Goal: Communication & Community: Connect with others

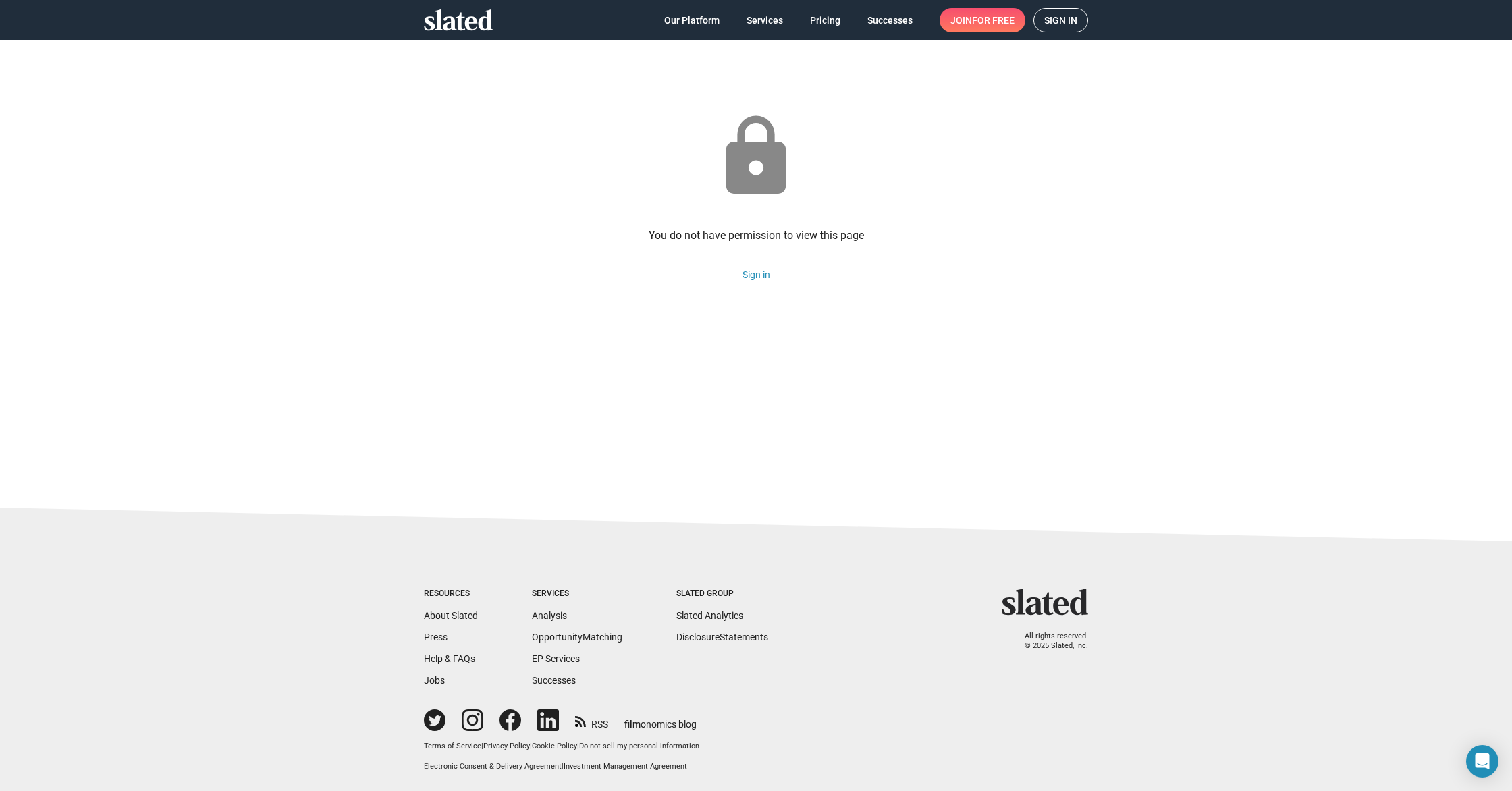
click at [1066, 18] on span "Sign in" at bounding box center [1061, 19] width 33 height 23
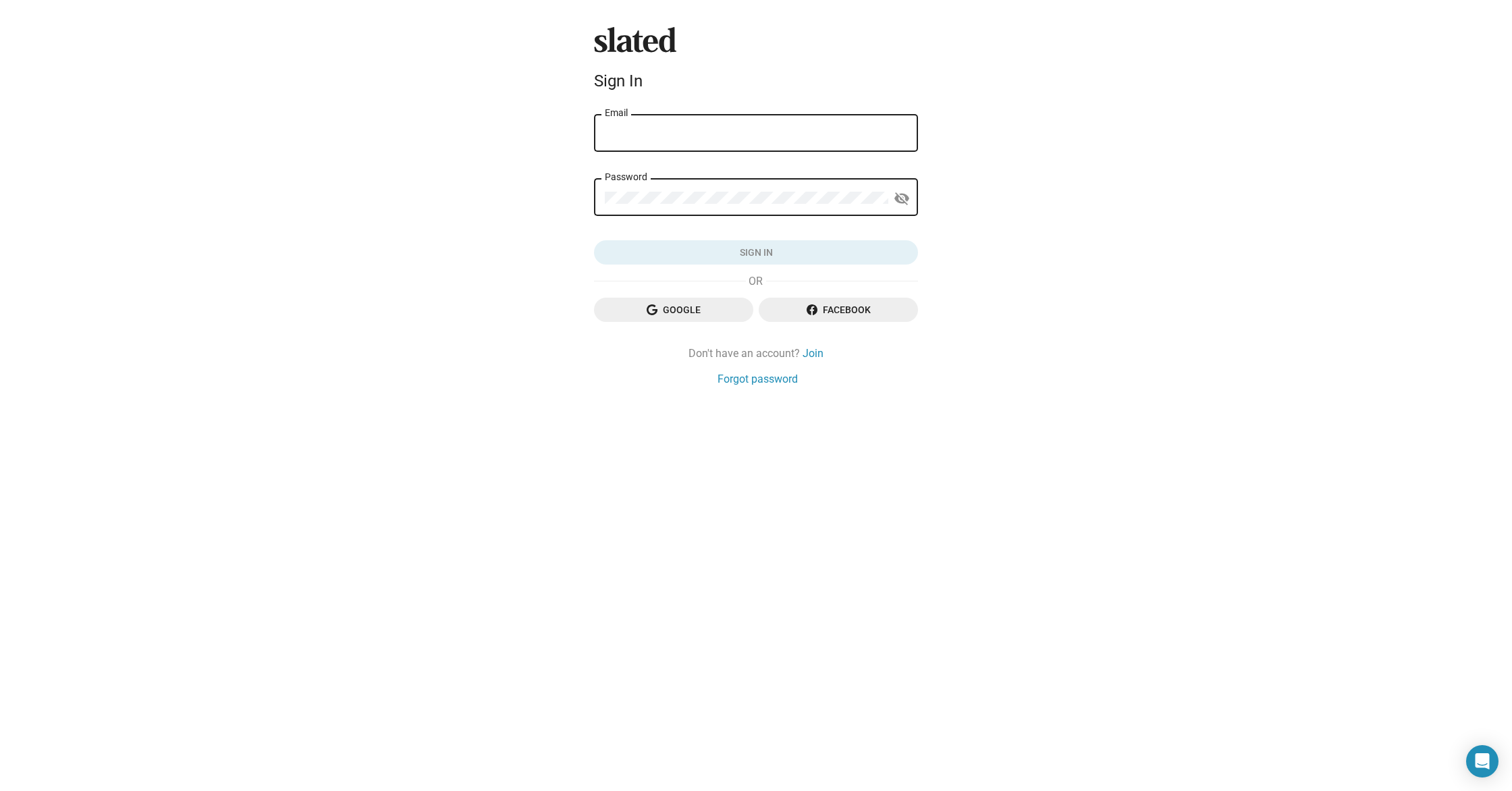
type input "charles@soconin.com"
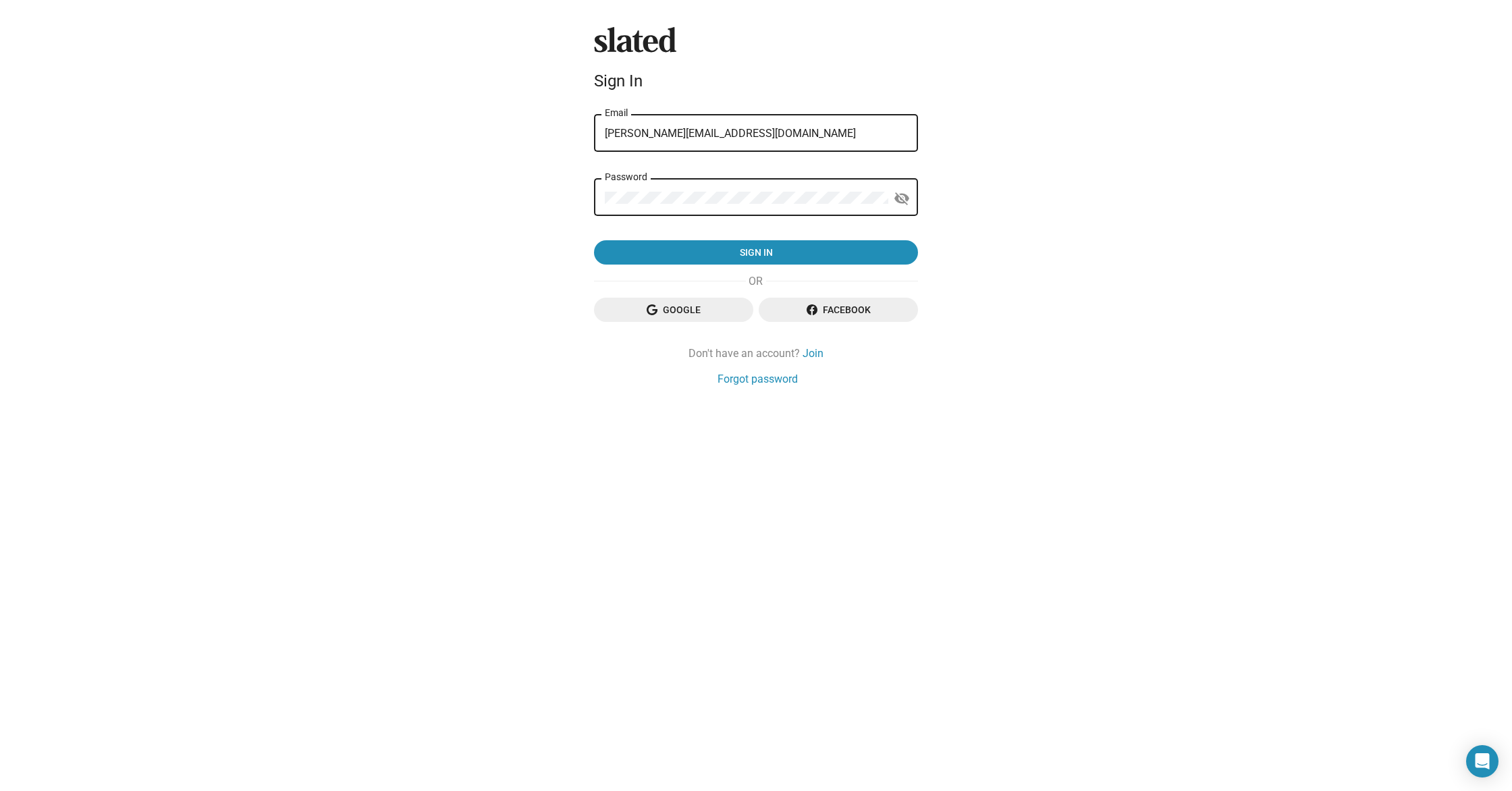
click at [744, 116] on div "charles@soconin.com Email" at bounding box center [756, 132] width 302 height 40
click at [807, 265] on div "Slated Sign In charles@soconin.com Email Password visibility_off Sign in Google…" at bounding box center [756, 207] width 335 height 359
click at [808, 252] on span "Sign in" at bounding box center [756, 252] width 302 height 24
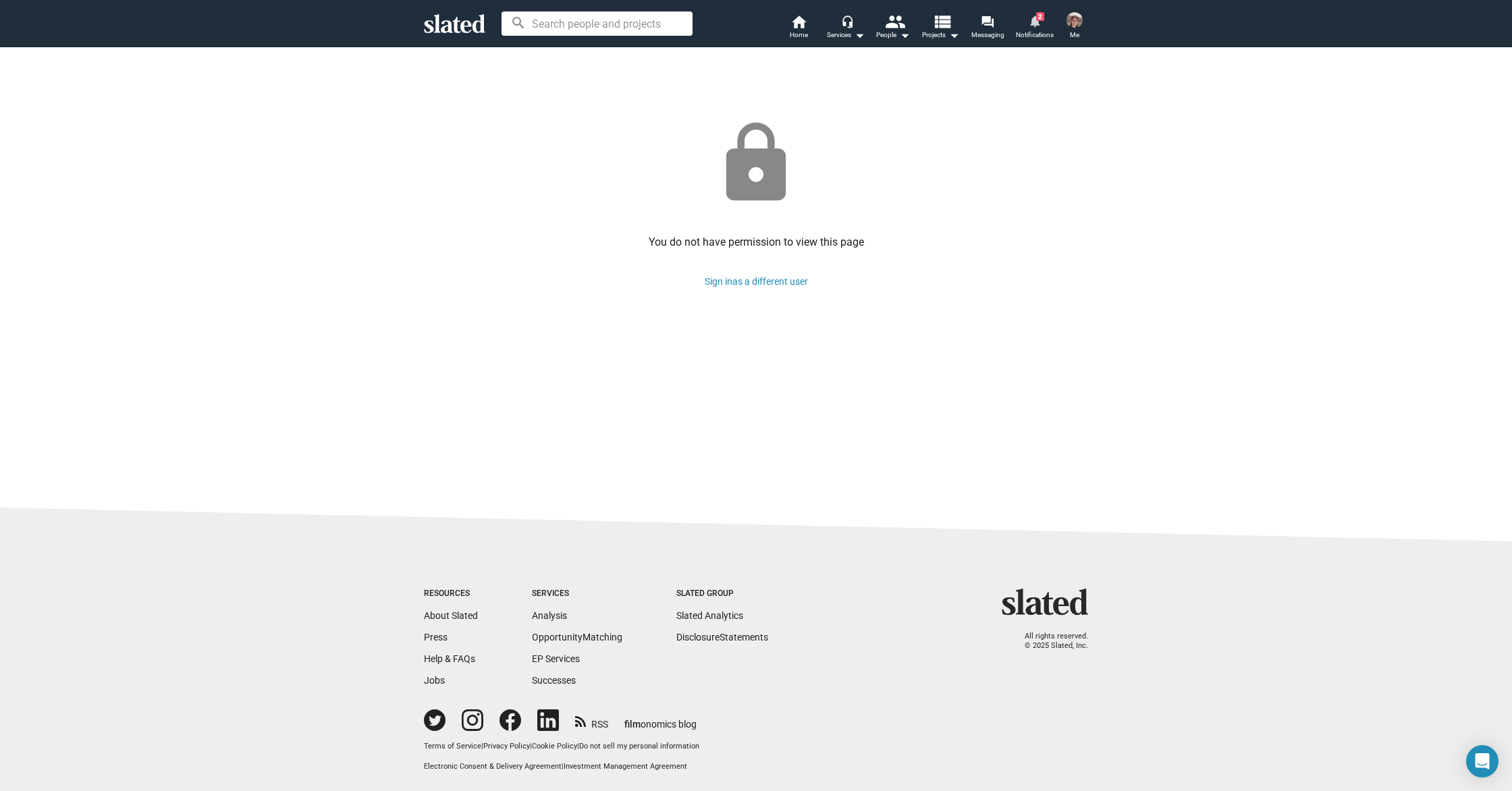
click at [1022, 35] on span "Notifications" at bounding box center [1034, 35] width 38 height 16
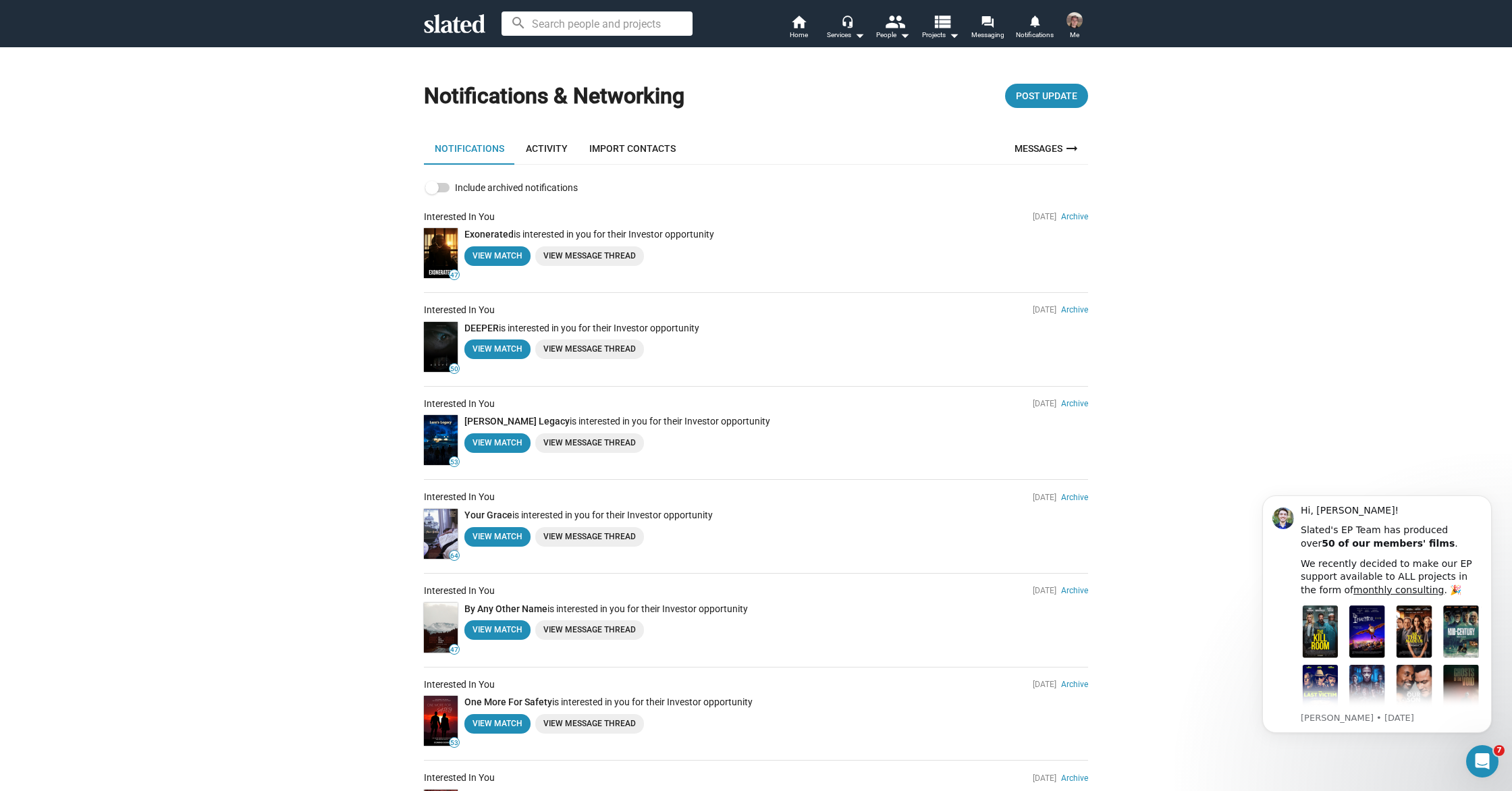
click at [470, 29] on icon at bounding box center [454, 24] width 62 height 19
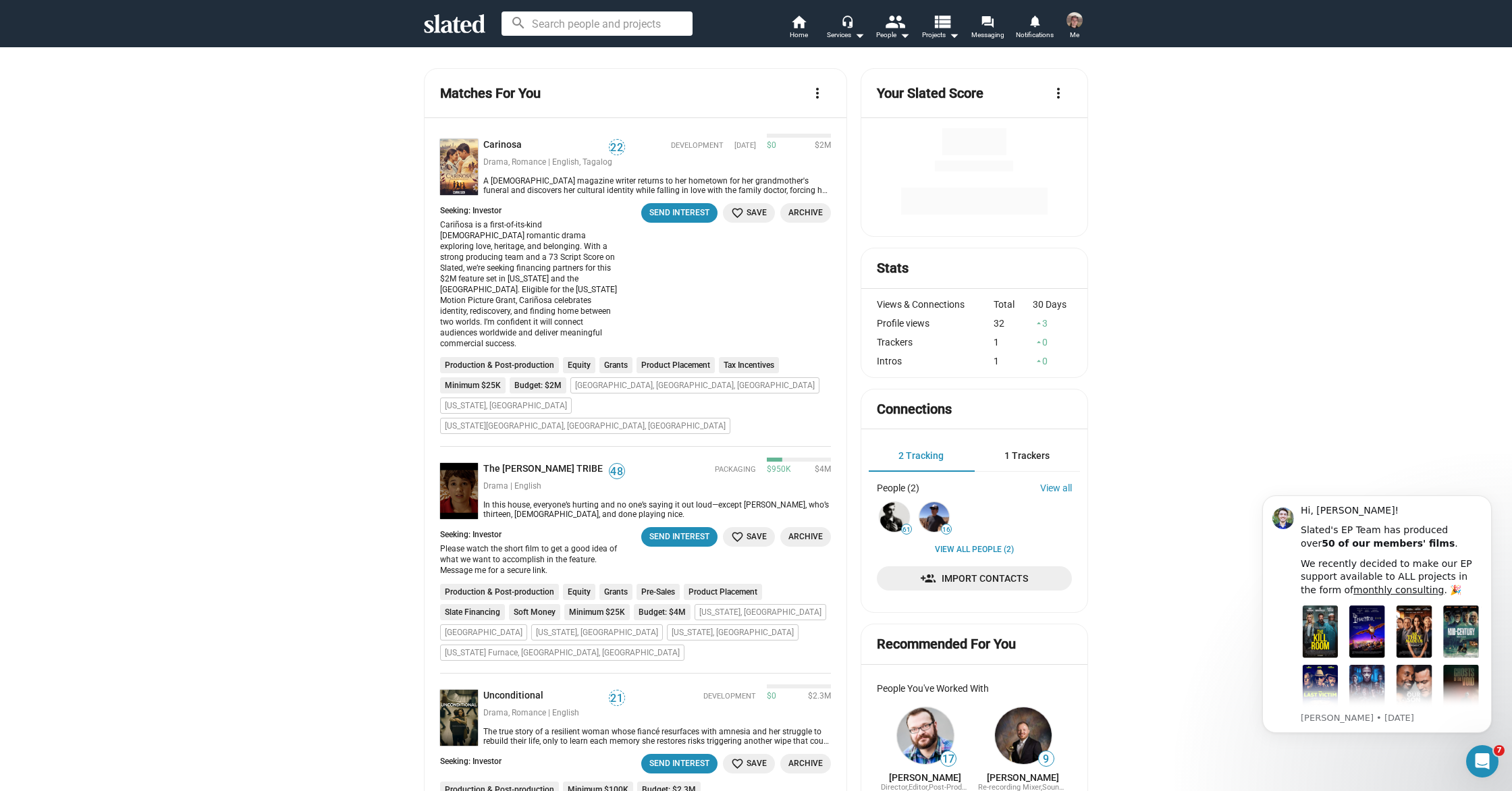
click at [457, 19] on icon at bounding box center [454, 24] width 62 height 19
click at [903, 22] on mat-icon "people" at bounding box center [894, 21] width 19 height 19
click at [866, 60] on link "All People" at bounding box center [839, 60] width 157 height 22
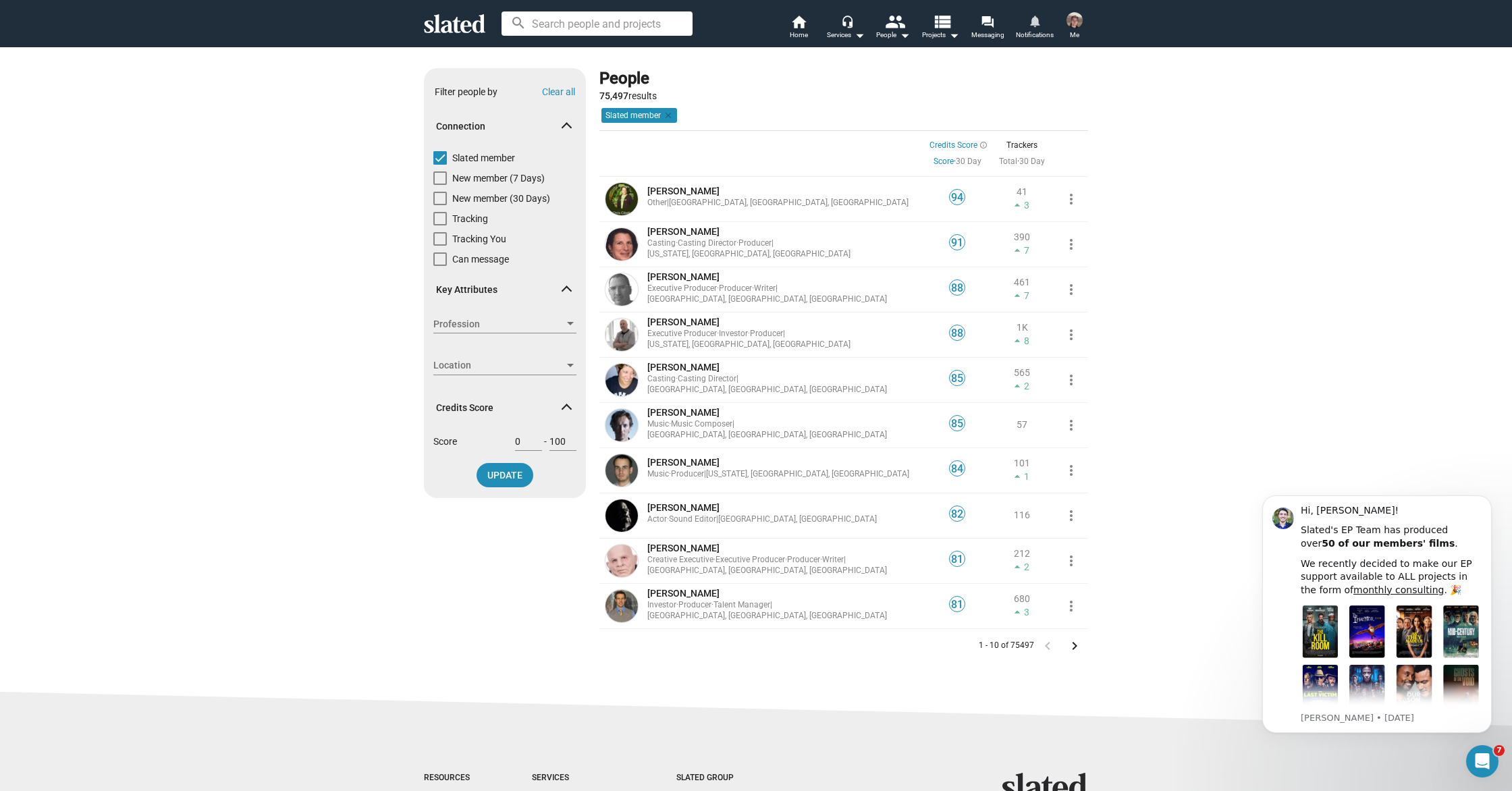
click at [1026, 35] on span "Notifications" at bounding box center [1034, 35] width 38 height 16
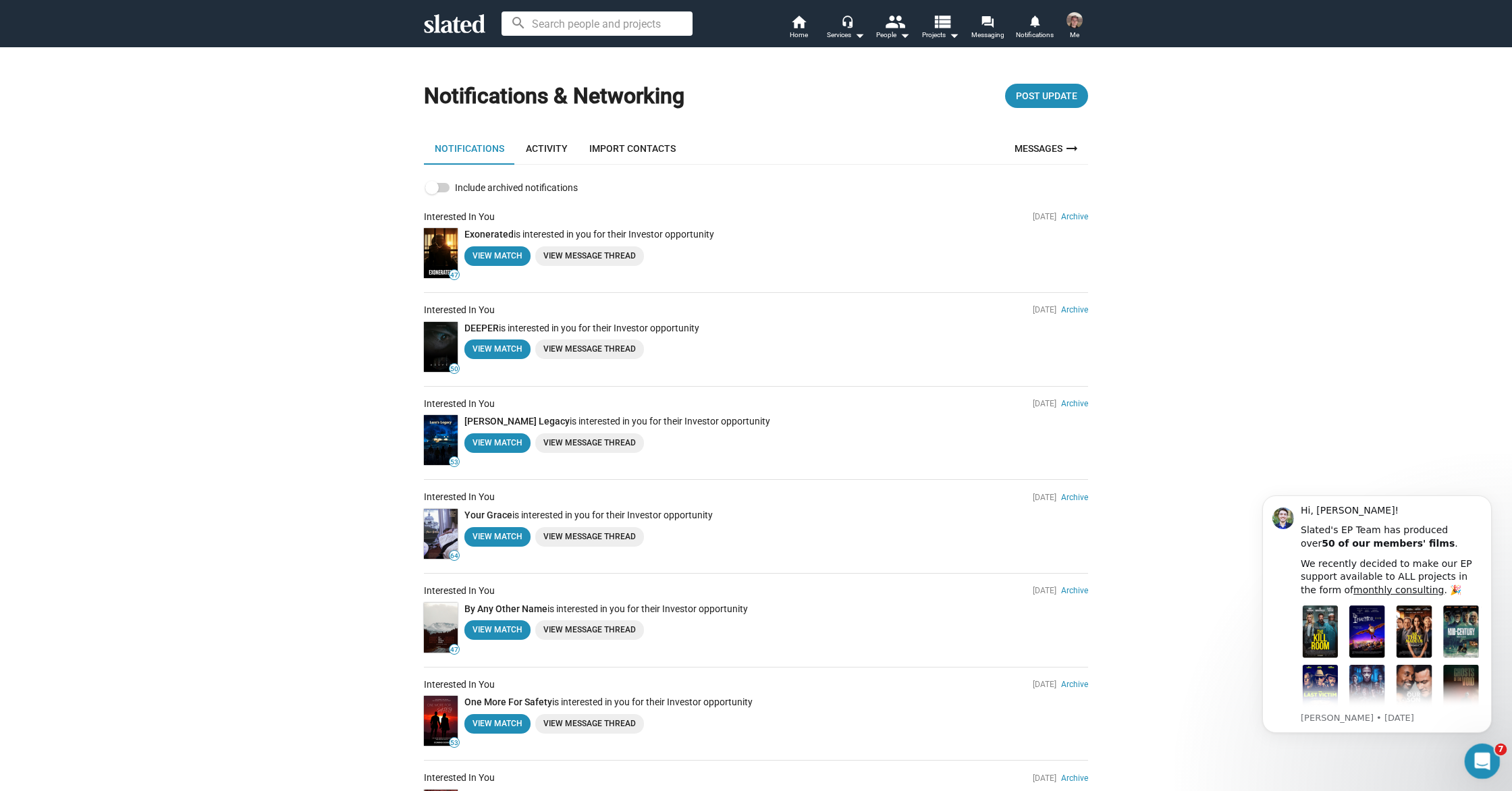
click at [1481, 761] on icon "Open Intercom Messenger" at bounding box center [1481, 759] width 22 height 22
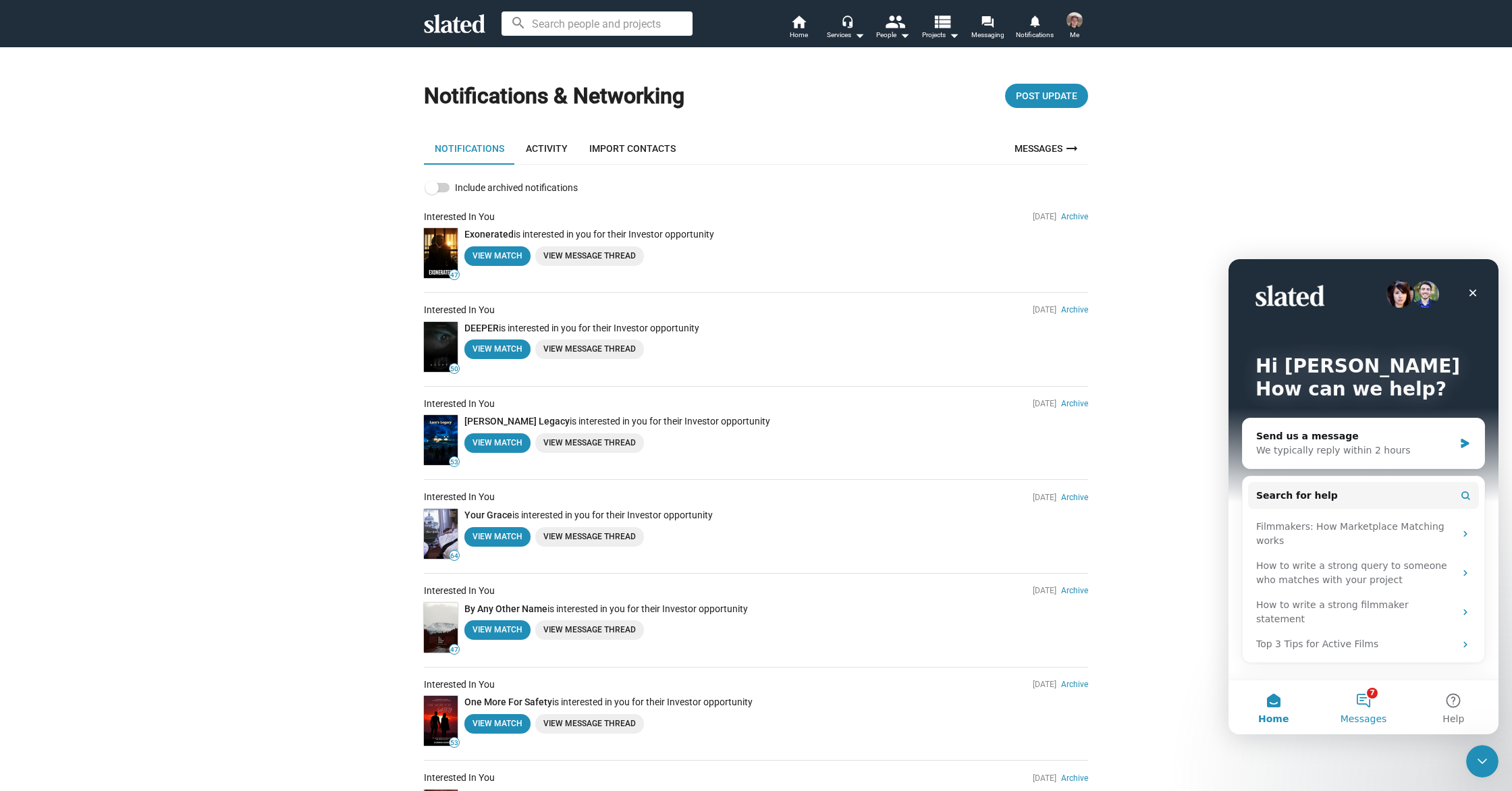
click at [1352, 700] on button "7 Messages" at bounding box center [1364, 707] width 89 height 54
